Goal: Task Accomplishment & Management: Use online tool/utility

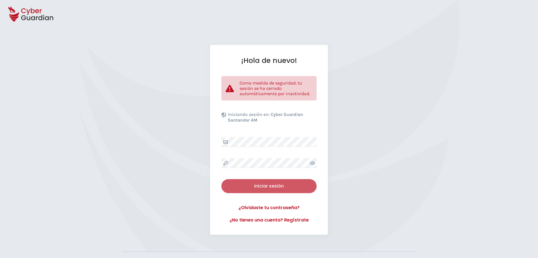
click at [286, 190] on button "Iniciar sesión" at bounding box center [268, 186] width 95 height 14
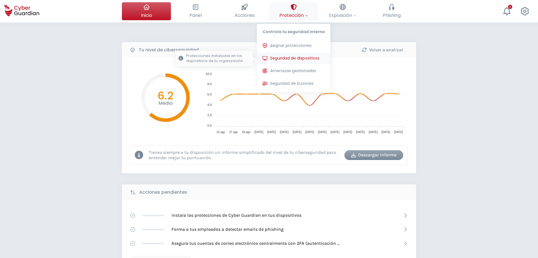
click at [308, 57] on span "Seguridad de dispositivos" at bounding box center [294, 58] width 49 height 6
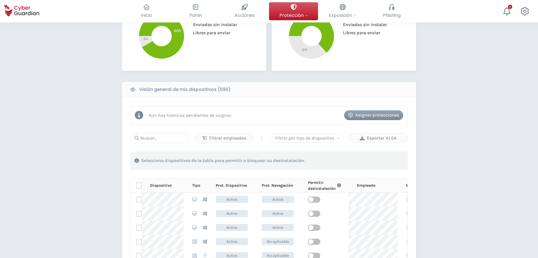
scroll to position [172, 0]
click at [324, 138] on div at bounding box center [306, 138] width 67 height 8
click at [335, 139] on div at bounding box center [306, 138] width 67 height 8
click at [298, 155] on div "Servidor" at bounding box center [306, 158] width 64 height 6
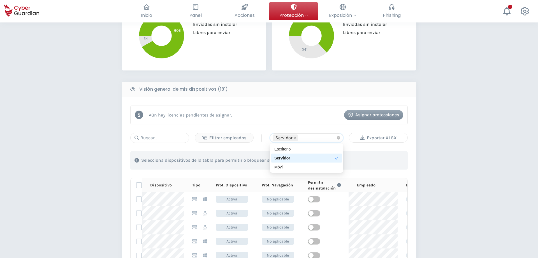
click at [371, 135] on div "Exportar XLSX" at bounding box center [378, 137] width 50 height 7
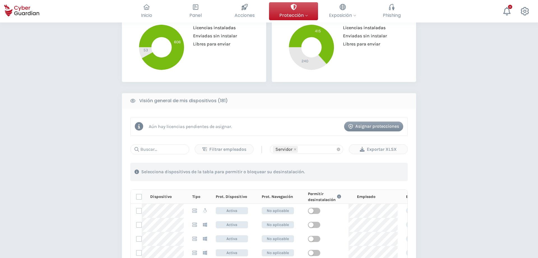
scroll to position [160, 0]
click at [165, 150] on input "text" at bounding box center [159, 149] width 59 height 10
paste input "AUT-DMZ-WEB-IIS"
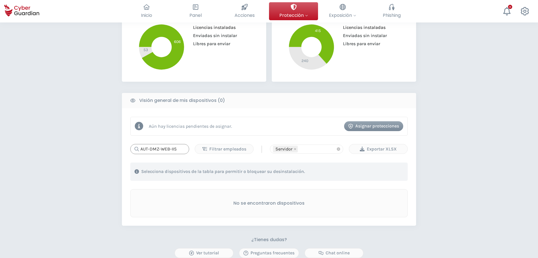
scroll to position [0, 0]
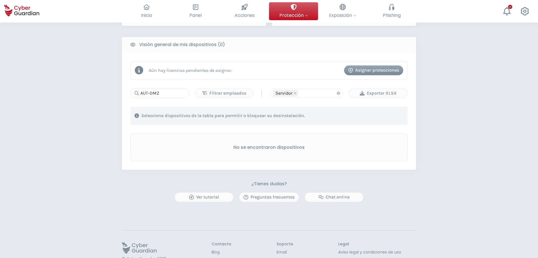
click at [74, 163] on div "PROTECCIÓN > Seguridad de dispositivos ¿Cómo funciona? Añade empleados Instala …" at bounding box center [269, 47] width 538 height 483
click at [167, 94] on input "AUT-DMZ" at bounding box center [159, 92] width 59 height 10
drag, startPoint x: 167, startPoint y: 94, endPoint x: 119, endPoint y: 91, distance: 48.6
click at [130, 91] on input "AUT-DMZ" at bounding box center [159, 92] width 59 height 10
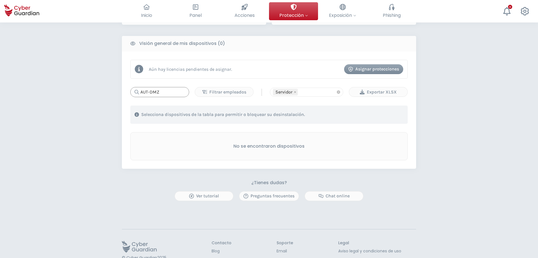
paste input "| PRD-ISO-IIS"
click at [177, 92] on input "PRD-ISO-IIS" at bounding box center [159, 92] width 59 height 10
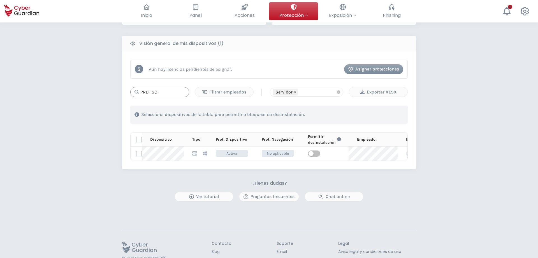
click at [177, 92] on input "PRD-ISO-" at bounding box center [159, 92] width 59 height 10
click at [113, 99] on div "PROTECCIÓN > Seguridad de dispositivos ¿Cómo funciona? Añade empleados Instala …" at bounding box center [269, 46] width 538 height 483
click at [165, 95] on input "PRD-ISO-" at bounding box center [159, 92] width 59 height 10
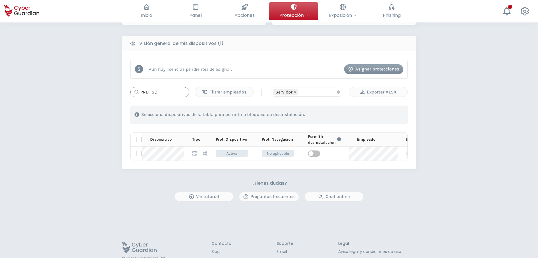
click at [165, 95] on input "PRD-ISO-" at bounding box center [159, 92] width 59 height 10
paste input "AutorizadorDMZ"
click at [164, 92] on input "AutorizadorDMZ" at bounding box center [159, 92] width 59 height 10
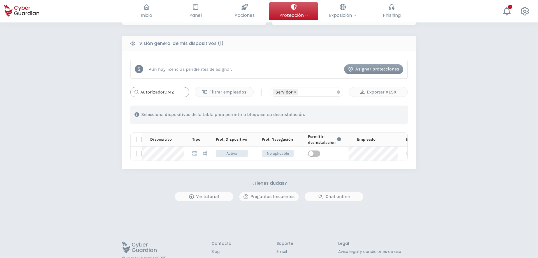
paste input "PRD-EMS"
click at [160, 180] on div "PROTECCIÓN > Seguridad de dispositivos ¿Cómo funciona? Añade empleados Instala …" at bounding box center [269, 13] width 294 height 376
click at [169, 94] on input "PRD-EMS" at bounding box center [159, 92] width 59 height 10
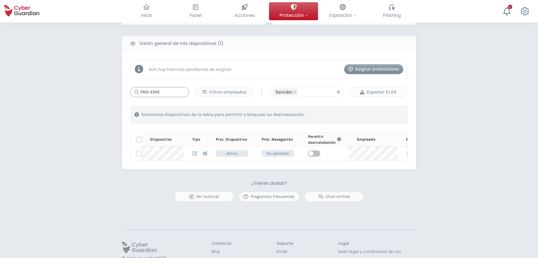
paste input "PROD-DMZ-RIF"
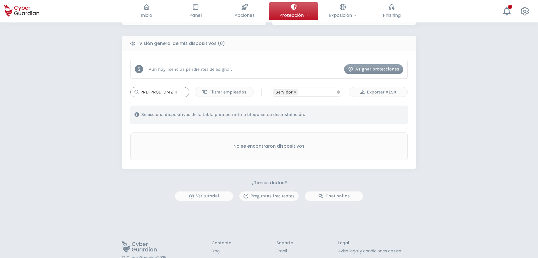
click at [169, 94] on input "PRD-PROD-DMZ-RIF" at bounding box center [159, 92] width 59 height 10
paste input "text"
click at [180, 92] on input "PROD-DMZ-RIF" at bounding box center [159, 92] width 59 height 10
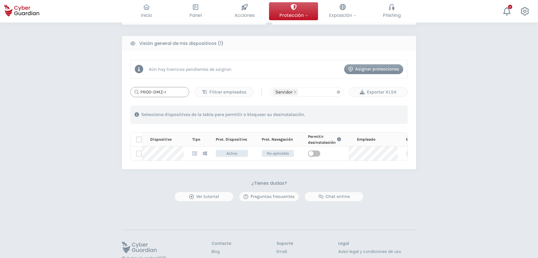
type input "PROD-DMZ-r"
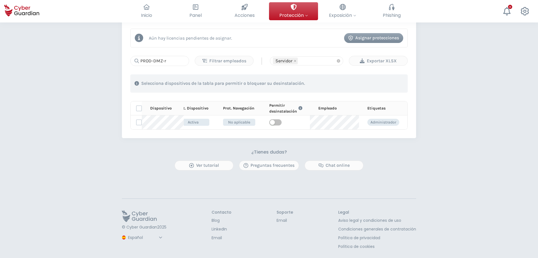
scroll to position [0, 0]
